Goal: Transaction & Acquisition: Book appointment/travel/reservation

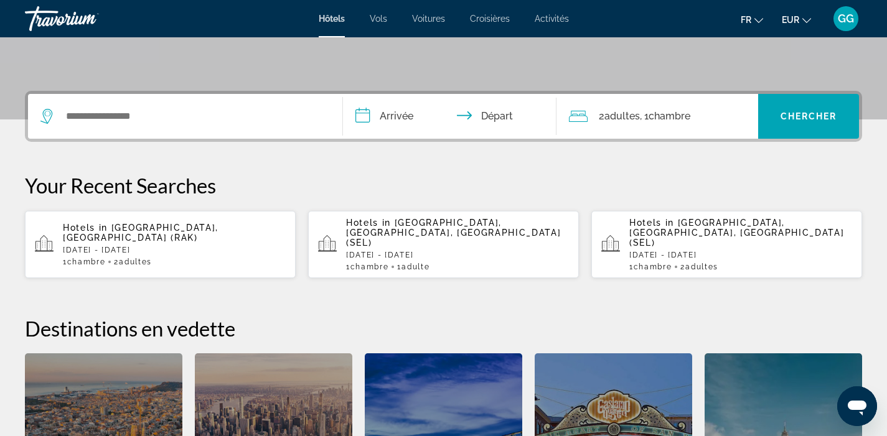
scroll to position [255, 0]
click at [176, 245] on p "[DATE] - [DATE]" at bounding box center [174, 249] width 223 height 9
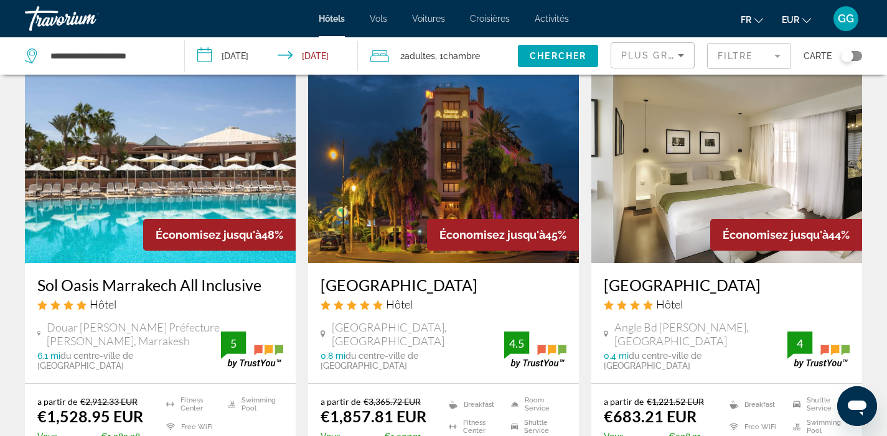
scroll to position [547, 0]
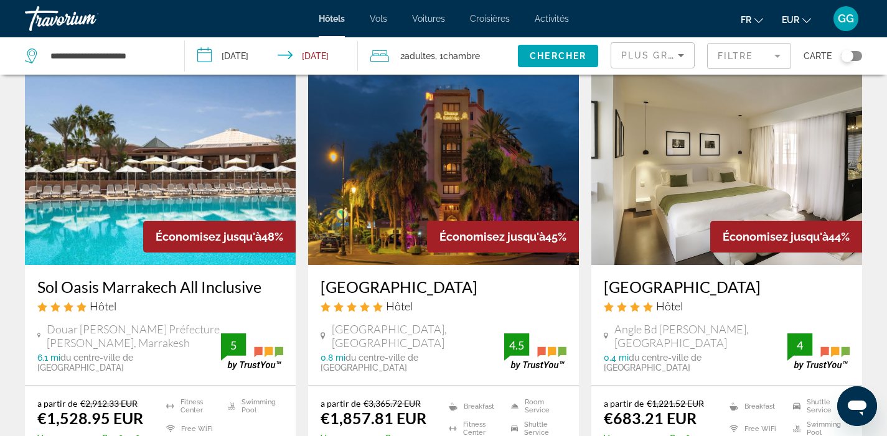
click at [676, 184] on img "Main content" at bounding box center [726, 165] width 271 height 199
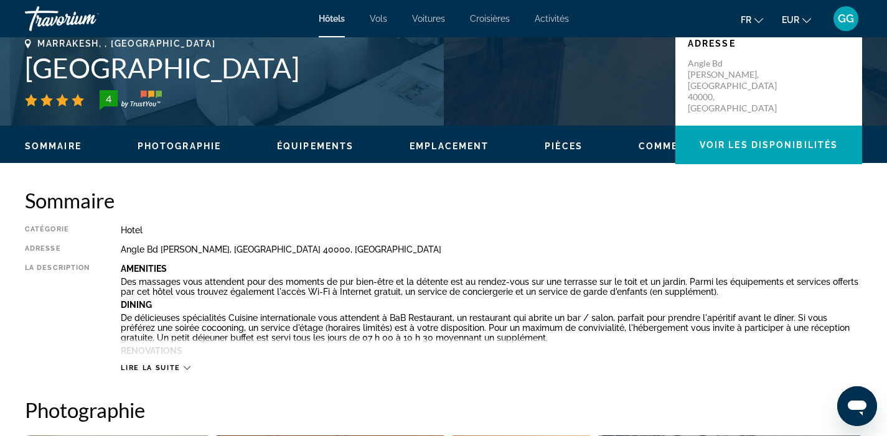
scroll to position [278, 0]
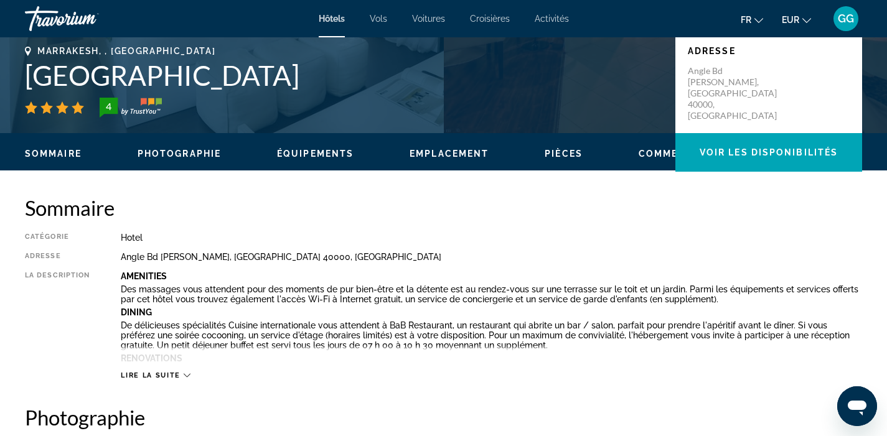
click at [318, 157] on span "Équipements" at bounding box center [315, 154] width 77 height 10
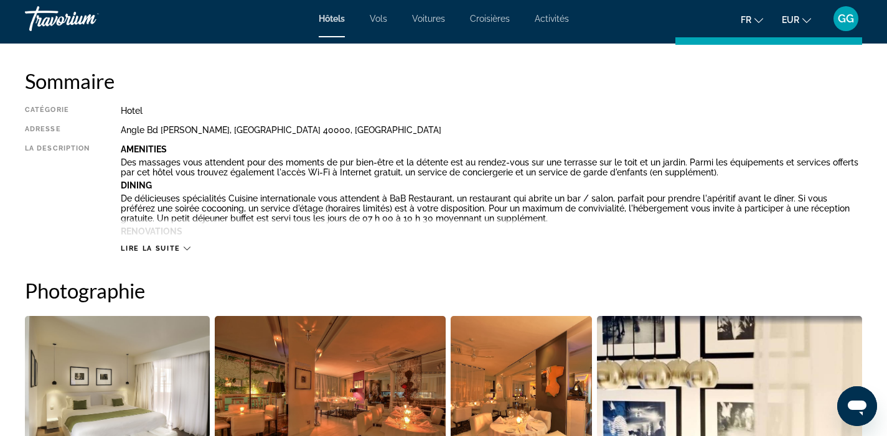
scroll to position [372, 0]
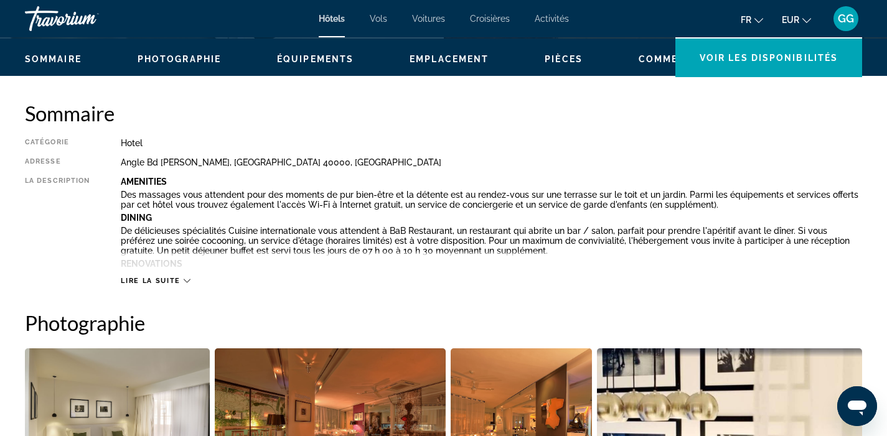
click at [184, 278] on icon "Main content" at bounding box center [187, 281] width 7 height 7
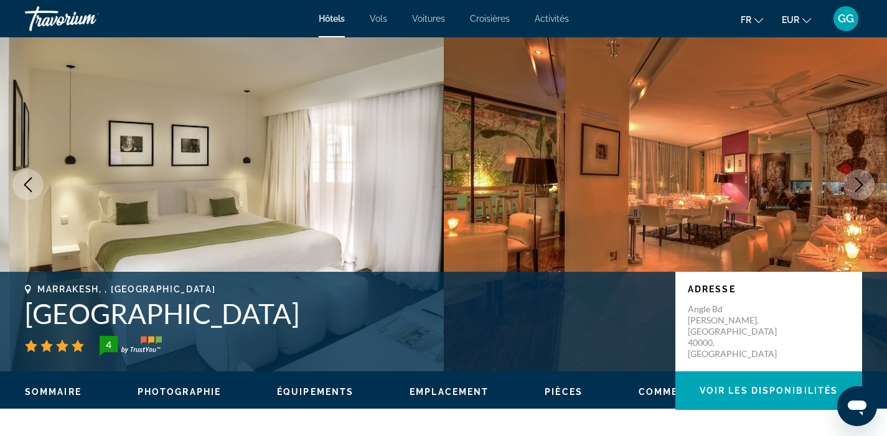
scroll to position [29, 0]
